Goal: Task Accomplishment & Management: Use online tool/utility

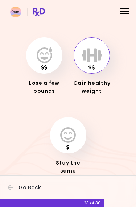
scroll to position [34, 0]
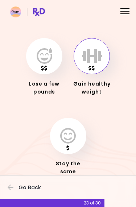
click at [99, 61] on icon "button" at bounding box center [92, 56] width 20 height 16
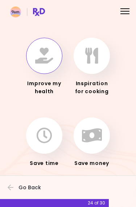
scroll to position [34, 0]
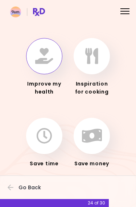
click at [72, 175] on div "Focusable invisible element What's your main motivation for using RxDiet? Impro…" at bounding box center [68, 87] width 136 height 242
click at [42, 60] on icon "button" at bounding box center [44, 56] width 18 height 16
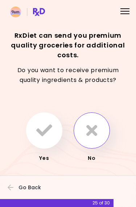
click at [99, 133] on button "button" at bounding box center [92, 131] width 36 height 36
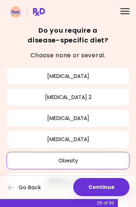
click at [110, 186] on button "Continue" at bounding box center [101, 187] width 56 height 18
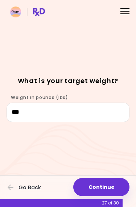
click at [97, 184] on button "Continue" at bounding box center [101, 187] width 56 height 18
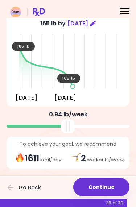
scroll to position [37, 0]
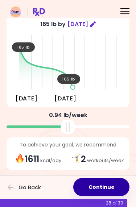
click at [100, 186] on button "Continue" at bounding box center [101, 187] width 56 height 18
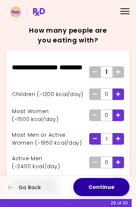
click at [93, 191] on button "Continue" at bounding box center [101, 187] width 56 height 18
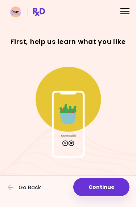
click at [96, 191] on button "Continue" at bounding box center [101, 187] width 56 height 18
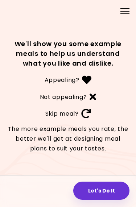
click at [94, 195] on button "Let's Do It" at bounding box center [101, 191] width 56 height 18
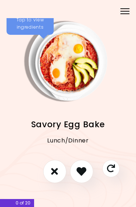
click at [82, 76] on img "Info - Savory Egg Bake" at bounding box center [68, 61] width 79 height 79
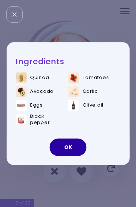
click at [81, 148] on button "OK" at bounding box center [68, 147] width 37 height 17
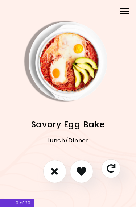
click at [116, 170] on button "Skip" at bounding box center [110, 168] width 19 height 19
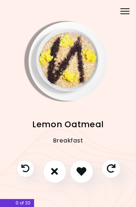
click at [112, 172] on icon "Skip" at bounding box center [110, 168] width 9 height 9
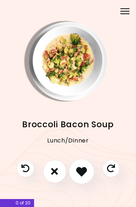
click at [87, 174] on button "I like this recipe" at bounding box center [81, 171] width 25 height 25
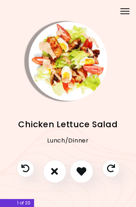
click at [87, 175] on button "I like this recipe" at bounding box center [81, 171] width 23 height 23
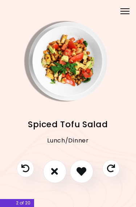
click at [113, 175] on button "Skip" at bounding box center [110, 168] width 17 height 17
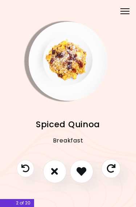
click at [114, 174] on button "Skip" at bounding box center [110, 168] width 19 height 19
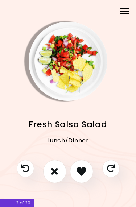
click at [86, 174] on button "I like this recipe" at bounding box center [81, 171] width 23 height 23
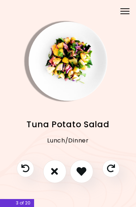
click at [111, 170] on icon "Skip" at bounding box center [111, 169] width 8 height 8
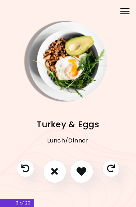
click at [86, 176] on icon "I like this recipe" at bounding box center [82, 172] width 10 height 10
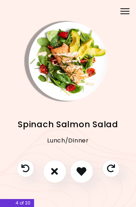
click at [84, 174] on icon "I like this recipe" at bounding box center [82, 172] width 10 height 10
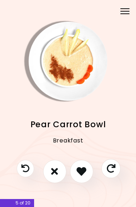
click at [113, 175] on button "Skip" at bounding box center [110, 168] width 19 height 19
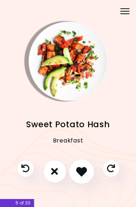
click at [83, 175] on icon "I like this recipe" at bounding box center [81, 171] width 11 height 11
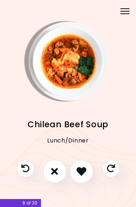
click at [86, 174] on icon "I like this recipe" at bounding box center [82, 172] width 10 height 10
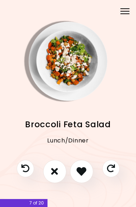
click at [84, 176] on icon "I like this recipe" at bounding box center [82, 172] width 10 height 10
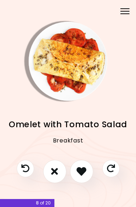
click at [86, 175] on icon "I like this recipe" at bounding box center [82, 172] width 10 height 10
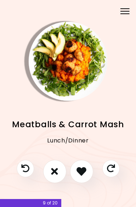
click at [113, 170] on icon "Skip" at bounding box center [111, 169] width 8 height 8
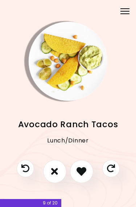
click at [86, 175] on button "I like this recipe" at bounding box center [81, 171] width 23 height 23
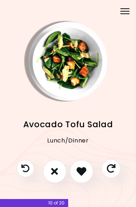
click at [117, 172] on button "Skip" at bounding box center [110, 168] width 19 height 19
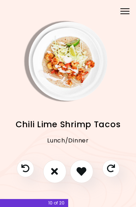
click at [88, 171] on button "I like this recipe" at bounding box center [81, 171] width 23 height 23
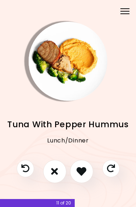
click at [85, 174] on icon "I like this recipe" at bounding box center [82, 172] width 10 height 10
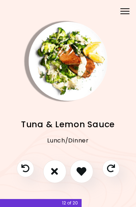
click at [85, 175] on icon "I like this recipe" at bounding box center [82, 172] width 10 height 10
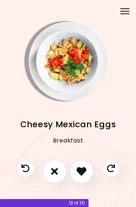
click at [85, 175] on icon "I like this recipe" at bounding box center [82, 172] width 10 height 10
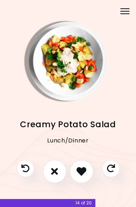
click at [109, 174] on button "Skip" at bounding box center [110, 168] width 17 height 17
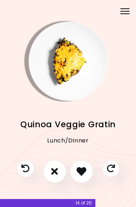
click at [113, 175] on button "Skip" at bounding box center [110, 168] width 17 height 17
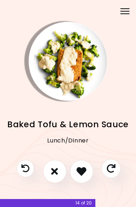
click at [115, 173] on button "Skip" at bounding box center [110, 168] width 19 height 19
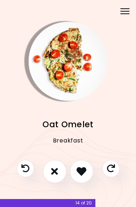
click at [113, 175] on button "Skip" at bounding box center [110, 168] width 17 height 17
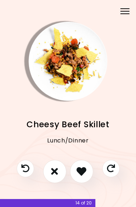
click at [86, 172] on icon "I like this recipe" at bounding box center [82, 172] width 10 height 10
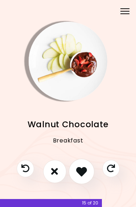
click at [85, 180] on button "I like this recipe" at bounding box center [81, 171] width 25 height 25
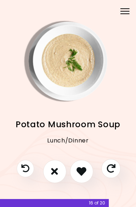
click at [114, 175] on button "Skip" at bounding box center [110, 168] width 19 height 19
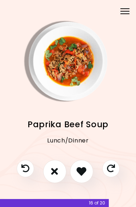
click at [83, 176] on icon "I like this recipe" at bounding box center [82, 172] width 10 height 10
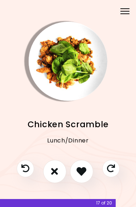
click at [86, 175] on button "I like this recipe" at bounding box center [81, 171] width 23 height 23
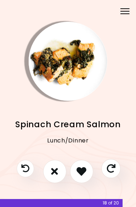
click at [115, 174] on button "Skip" at bounding box center [110, 168] width 19 height 19
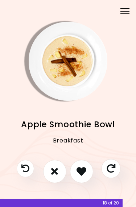
click at [113, 175] on button "Skip" at bounding box center [110, 168] width 19 height 19
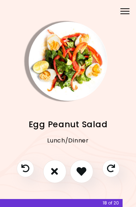
click at [83, 178] on button "I like this recipe" at bounding box center [81, 171] width 23 height 23
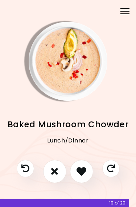
click at [85, 175] on icon "I like this recipe" at bounding box center [82, 172] width 10 height 10
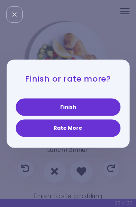
click at [105, 133] on button "Rate More" at bounding box center [68, 127] width 105 height 17
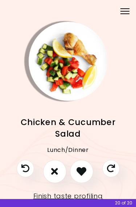
click at [87, 172] on button "I like this recipe" at bounding box center [81, 171] width 23 height 23
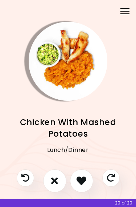
click at [87, 180] on button "I like this recipe" at bounding box center [81, 181] width 23 height 23
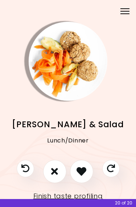
click at [85, 173] on icon "I like this recipe" at bounding box center [82, 172] width 10 height 10
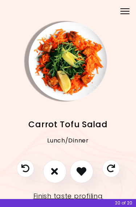
click at [115, 174] on button "Skip" at bounding box center [110, 168] width 17 height 17
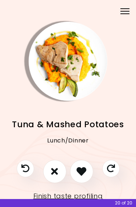
click at [89, 175] on button "I like this recipe" at bounding box center [81, 171] width 23 height 23
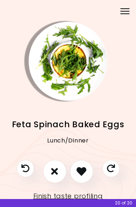
click at [89, 176] on button "I like this recipe" at bounding box center [81, 171] width 23 height 23
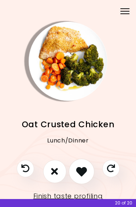
click at [86, 176] on icon "I like this recipe" at bounding box center [81, 171] width 11 height 11
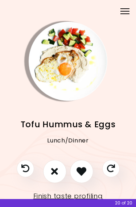
click at [114, 174] on button "Skip" at bounding box center [110, 168] width 17 height 17
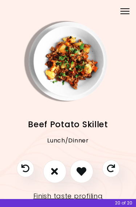
click at [84, 175] on icon "I like this recipe" at bounding box center [82, 172] width 10 height 10
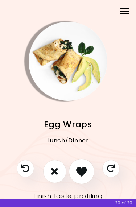
click at [86, 175] on icon "I like this recipe" at bounding box center [81, 171] width 11 height 11
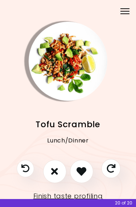
click at [113, 175] on button "Skip" at bounding box center [110, 168] width 19 height 19
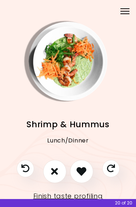
click at [88, 174] on button "I like this recipe" at bounding box center [81, 171] width 23 height 23
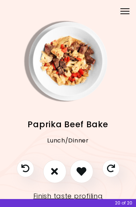
click at [89, 176] on button "I like this recipe" at bounding box center [81, 171] width 23 height 23
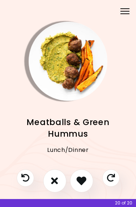
click at [113, 182] on icon "Skip" at bounding box center [111, 178] width 8 height 8
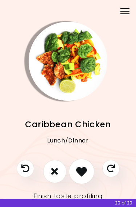
click at [86, 174] on icon "I like this recipe" at bounding box center [81, 171] width 11 height 11
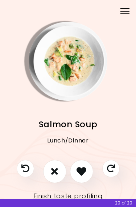
click at [83, 175] on icon "I like this recipe" at bounding box center [82, 172] width 10 height 10
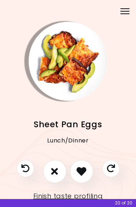
click at [82, 175] on icon "I like this recipe" at bounding box center [82, 172] width 10 height 10
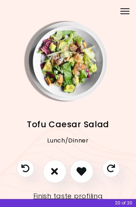
click at [115, 173] on button "Skip" at bounding box center [110, 168] width 17 height 17
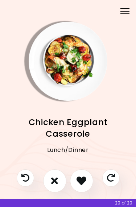
click at [116, 176] on button "Skip" at bounding box center [110, 178] width 17 height 17
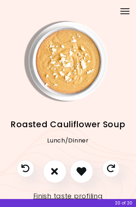
click at [113, 172] on icon "Skip" at bounding box center [111, 169] width 8 height 8
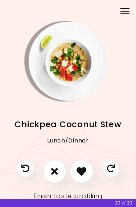
click at [112, 173] on button "Skip" at bounding box center [110, 168] width 17 height 17
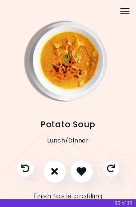
click at [88, 178] on button "I like this recipe" at bounding box center [81, 171] width 23 height 23
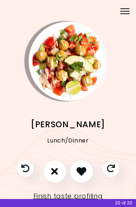
click at [114, 175] on button "Skip" at bounding box center [110, 168] width 17 height 17
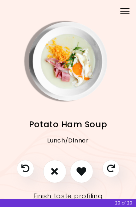
click at [111, 170] on icon "Skip" at bounding box center [111, 169] width 8 height 8
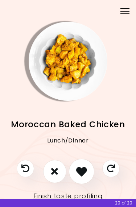
click at [85, 174] on icon "I like this recipe" at bounding box center [81, 171] width 11 height 11
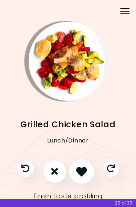
click at [85, 173] on icon "I like this recipe" at bounding box center [81, 171] width 11 height 11
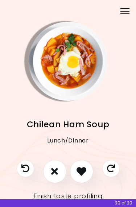
click at [110, 168] on icon "Skip" at bounding box center [111, 169] width 8 height 8
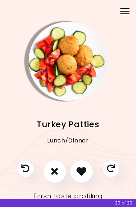
click at [85, 174] on icon "I like this recipe" at bounding box center [82, 172] width 10 height 10
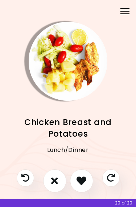
click at [85, 178] on icon "I like this recipe" at bounding box center [82, 181] width 10 height 10
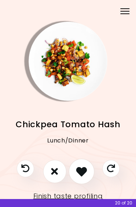
click at [85, 176] on icon "I like this recipe" at bounding box center [81, 171] width 11 height 11
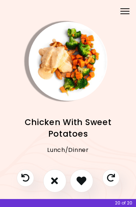
click at [81, 178] on icon "I like this recipe" at bounding box center [82, 181] width 10 height 10
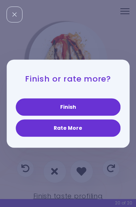
click at [91, 108] on button "Finish" at bounding box center [68, 106] width 105 height 17
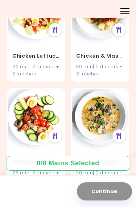
scroll to position [4803, 0]
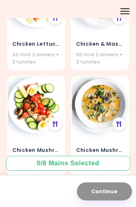
click at [106, 112] on div "Chicken Mushroom Soup 30 min | 2 dinners + 2 lunches" at bounding box center [100, 126] width 58 height 101
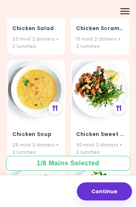
scroll to position [5456, 0]
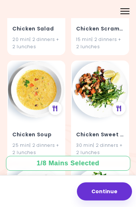
click at [51, 118] on div "Chicken Soup 25 min | 2 dinners + 2 lunches" at bounding box center [36, 139] width 57 height 42
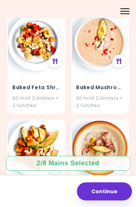
scroll to position [507, 0]
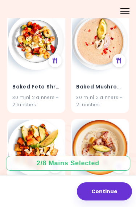
click at [50, 76] on div "Baked Feta Shrimp 30 min | 2 dinners + 2 lunches" at bounding box center [36, 91] width 57 height 42
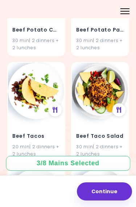
scroll to position [1732, 0]
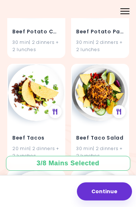
click at [43, 132] on h4 "Beef Tacos" at bounding box center [36, 138] width 48 height 12
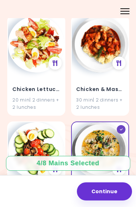
scroll to position [4735, 0]
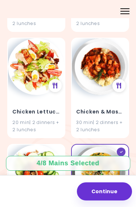
click at [51, 119] on div "20 min | 2 dinners + 2 lunches" at bounding box center [36, 126] width 48 height 14
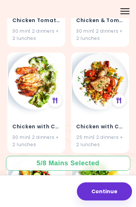
scroll to position [5677, 0]
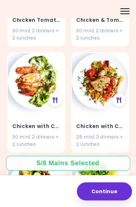
click at [56, 110] on div "Chicken with Cheesy Broccoli 30 min | 2 dinners + 2 lunches" at bounding box center [36, 131] width 57 height 42
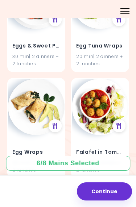
scroll to position [9462, 0]
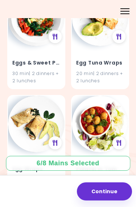
click at [54, 163] on h4 "Egg Wraps" at bounding box center [36, 169] width 48 height 12
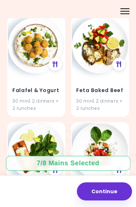
scroll to position [9617, 0]
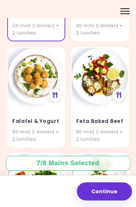
click at [57, 129] on div "30 min | 2 dinners + 2 lunches" at bounding box center [36, 136] width 48 height 14
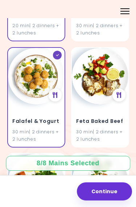
click at [116, 196] on button "Continue" at bounding box center [104, 192] width 55 height 18
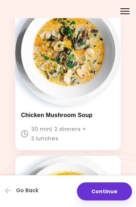
scroll to position [509, 0]
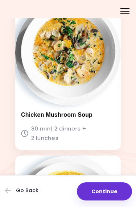
click at [94, 125] on div "Chicken Mushroom Soup 30 min | 2 dinners + 2 lunches" at bounding box center [68, 128] width 106 height 44
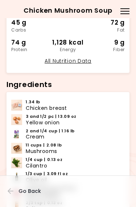
scroll to position [94, 0]
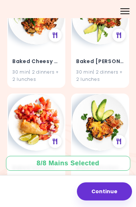
scroll to position [216, 0]
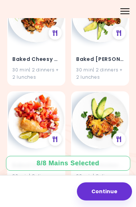
click at [103, 193] on button "Continue" at bounding box center [104, 192] width 55 height 18
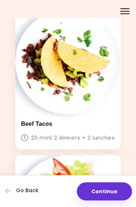
scroll to position [207, 0]
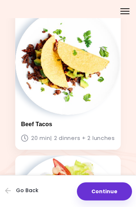
click at [99, 121] on h3 "Beef Tacos" at bounding box center [68, 124] width 94 height 7
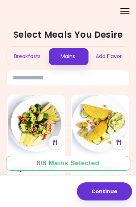
click at [41, 59] on div "Breakfasts" at bounding box center [27, 56] width 41 height 19
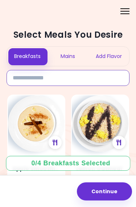
click at [72, 74] on input at bounding box center [68, 78] width 123 height 16
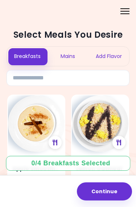
click at [69, 57] on div "Mains" at bounding box center [68, 56] width 41 height 19
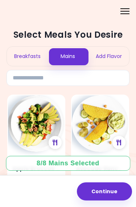
click at [113, 58] on div "Add Flavor" at bounding box center [109, 56] width 41 height 19
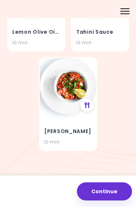
scroll to position [236, 0]
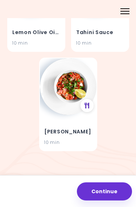
click at [88, 123] on div "Tomato Salsa 10 min" at bounding box center [68, 133] width 57 height 36
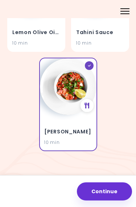
click at [101, 196] on button "Continue" at bounding box center [104, 192] width 55 height 18
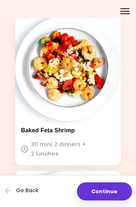
scroll to position [191, 0]
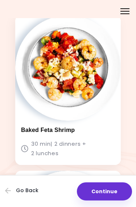
click at [98, 107] on img at bounding box center [68, 68] width 106 height 106
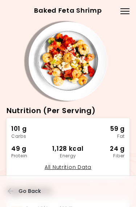
click at [129, 17] on div "Menu" at bounding box center [125, 11] width 14 height 14
